Goal: Task Accomplishment & Management: Use online tool/utility

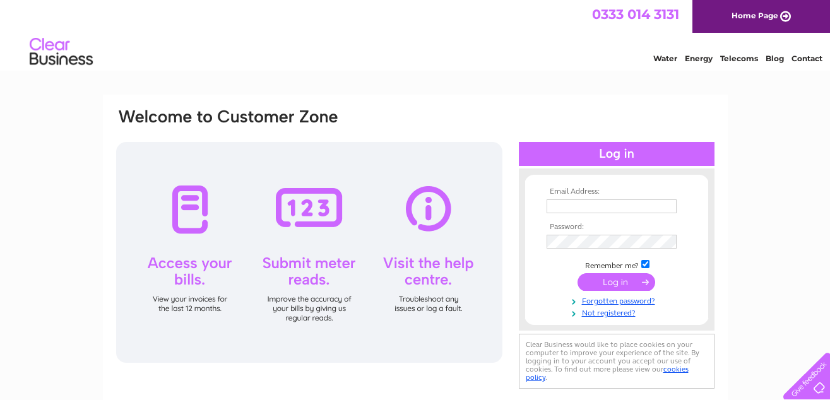
type input "johng203@yahoo.co.uk"
click at [617, 280] on input "submit" at bounding box center [617, 282] width 78 height 18
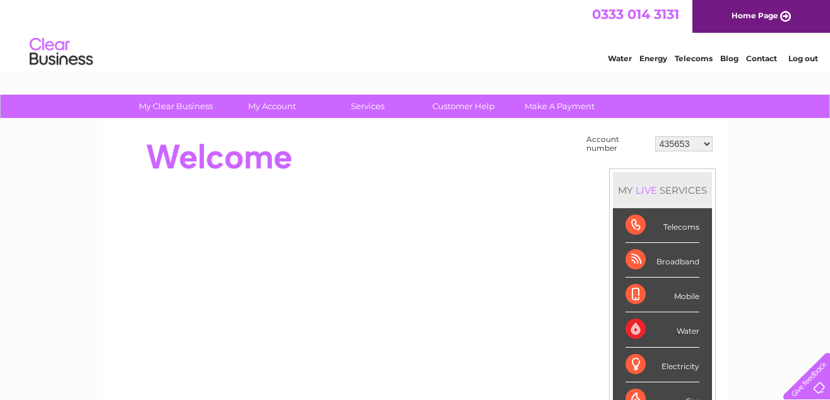
click at [707, 141] on select "435653 919747 30296947" at bounding box center [683, 143] width 57 height 15
select select "919747"
click at [655, 136] on select "435653 919747 30296947" at bounding box center [683, 143] width 57 height 15
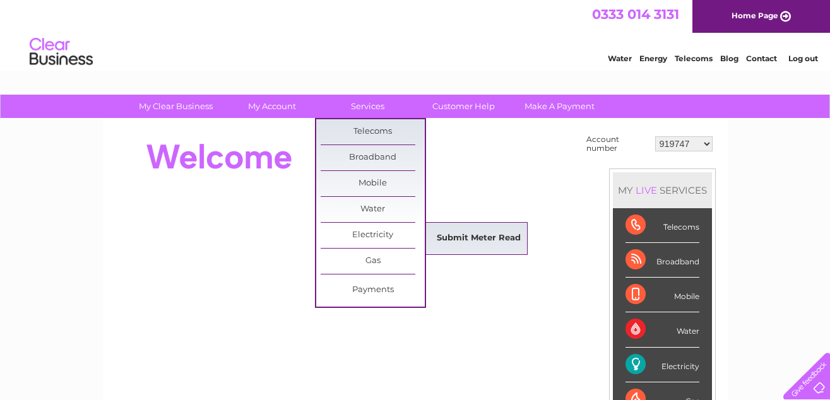
click at [470, 235] on link "Submit Meter Read" at bounding box center [479, 238] width 104 height 25
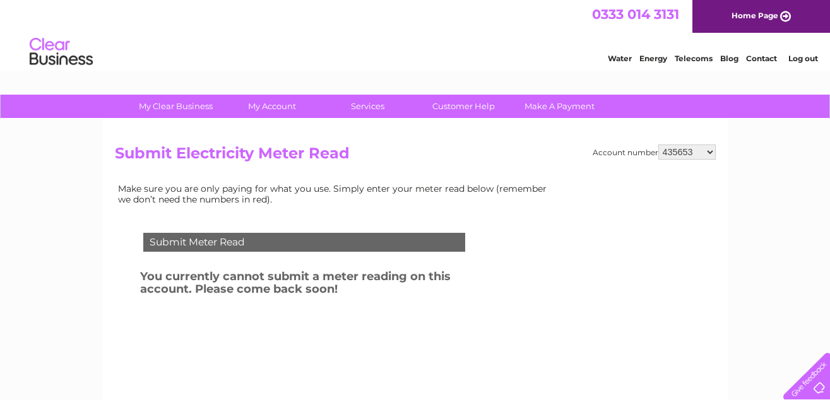
click at [710, 149] on select "435653 919747 30296947" at bounding box center [687, 152] width 57 height 15
select select "919747"
click at [659, 145] on select "435653 919747 30296947" at bounding box center [687, 152] width 57 height 15
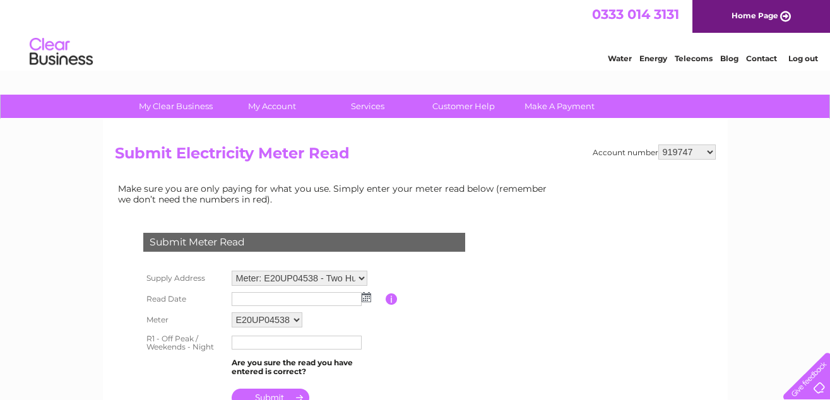
click at [366, 299] on img at bounding box center [366, 297] width 9 height 10
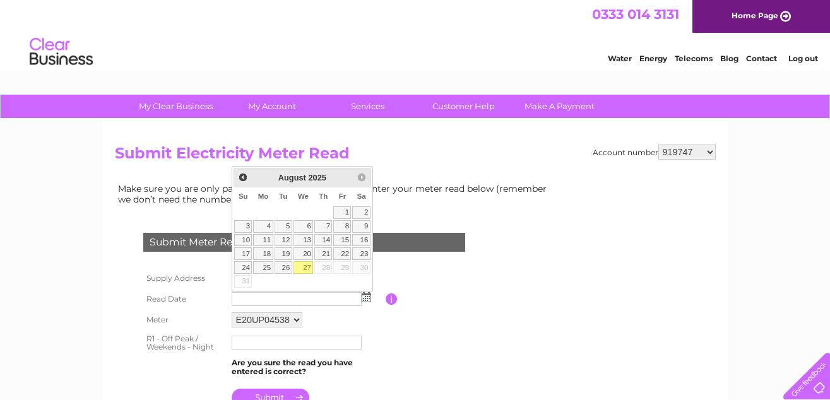
click at [304, 266] on link "27" at bounding box center [304, 267] width 20 height 13
type input "2025/08/27"
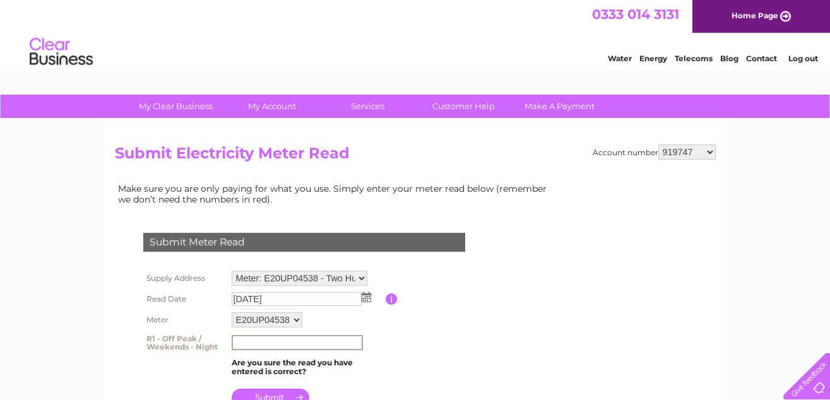
click at [253, 343] on input "text" at bounding box center [297, 342] width 131 height 15
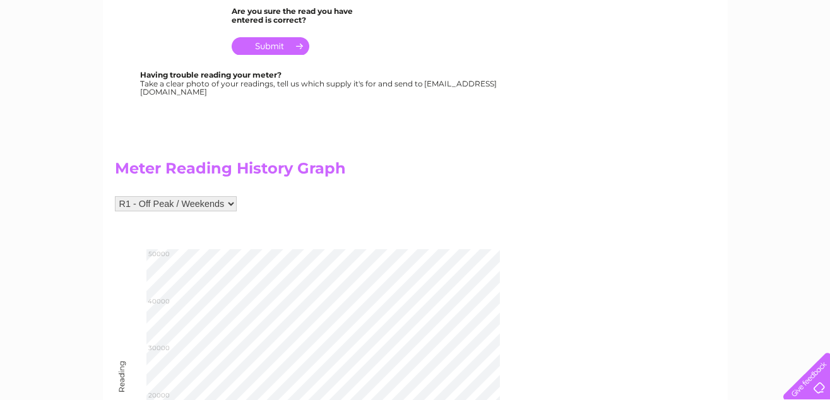
scroll to position [253, 0]
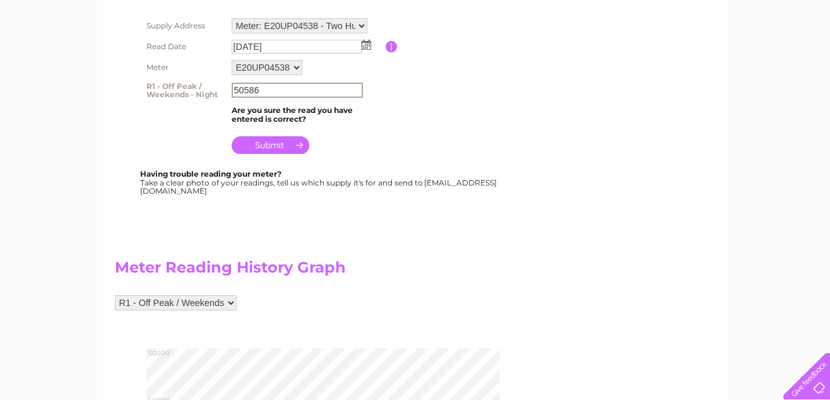
type input "50586"
click at [277, 138] on input "submit" at bounding box center [271, 145] width 78 height 18
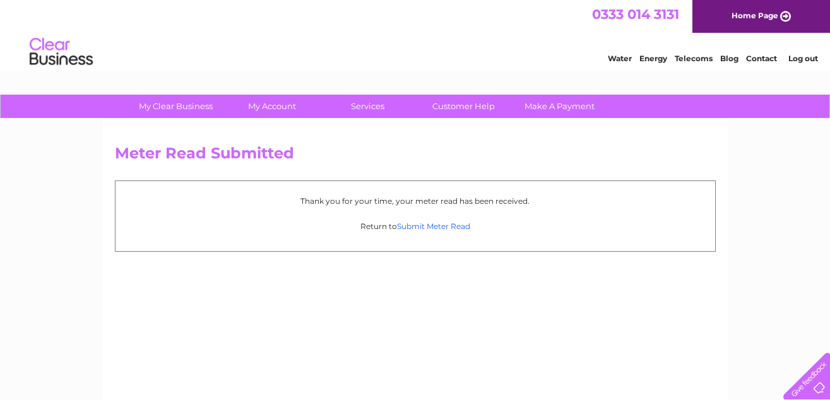
click at [436, 226] on link "Submit Meter Read" at bounding box center [433, 226] width 73 height 9
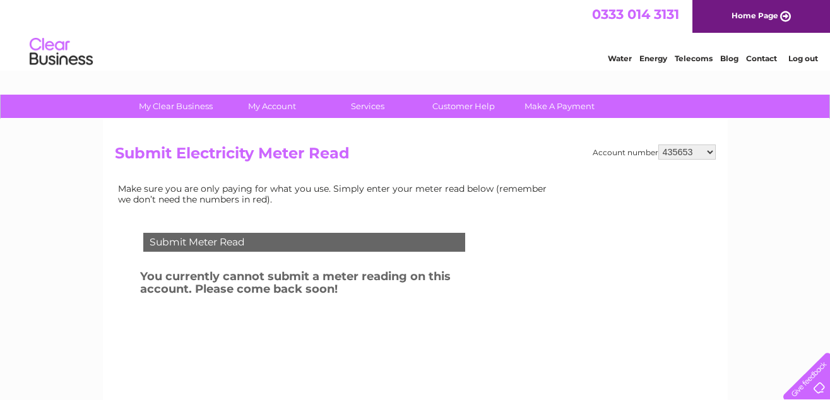
click at [710, 150] on select "435653 919747 30296947" at bounding box center [687, 152] width 57 height 15
select select "919747"
click at [659, 145] on select "435653 919747 30296947" at bounding box center [687, 152] width 57 height 15
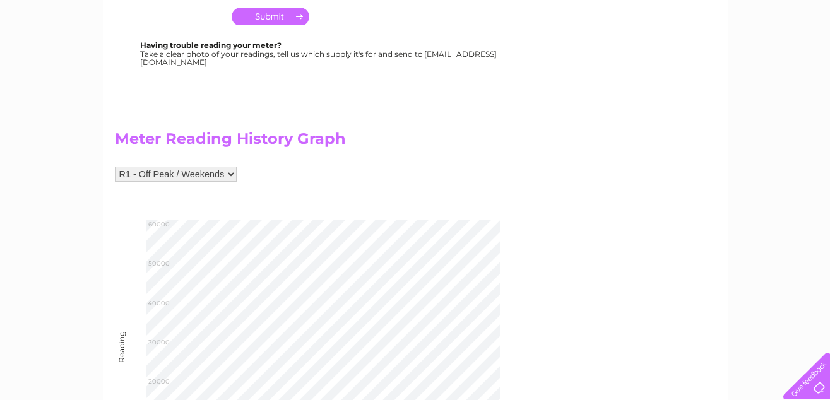
scroll to position [505, 0]
